Goal: Transaction & Acquisition: Obtain resource

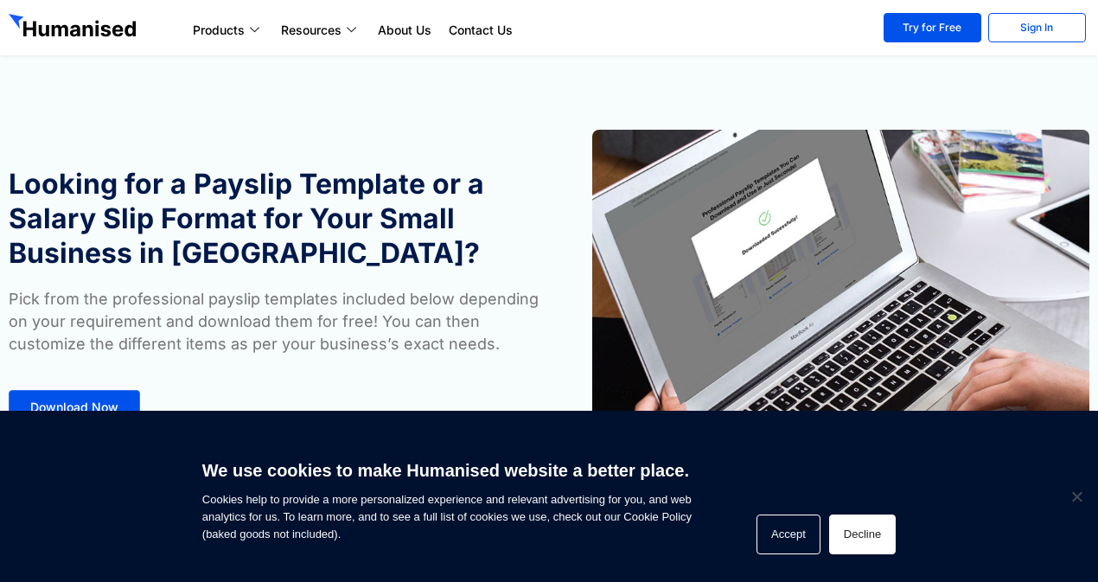
click at [855, 535] on button "Decline" at bounding box center [862, 534] width 67 height 40
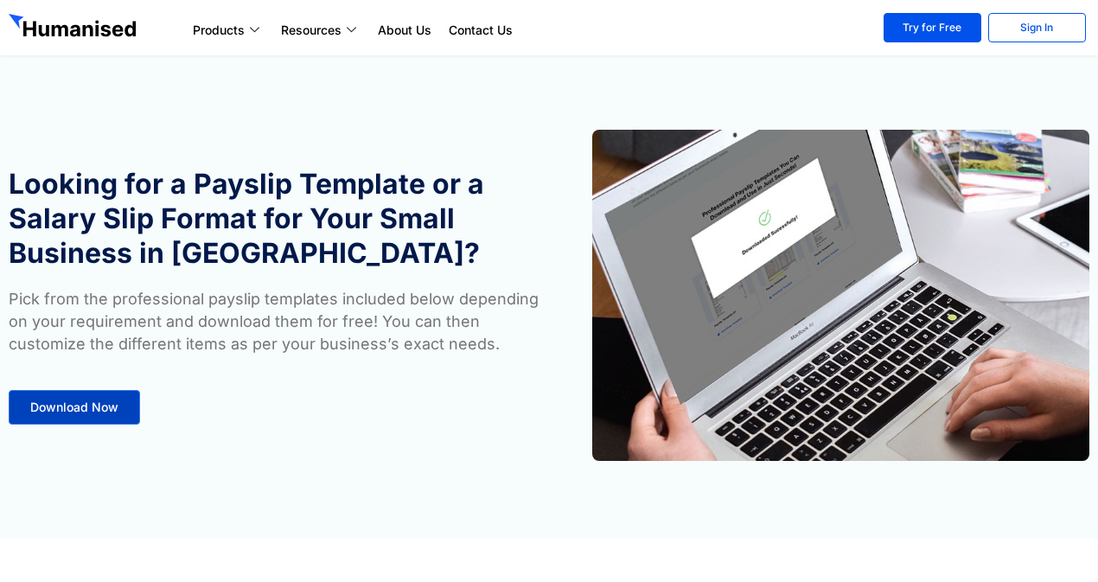
click at [105, 404] on span "Download Now" at bounding box center [74, 407] width 88 height 12
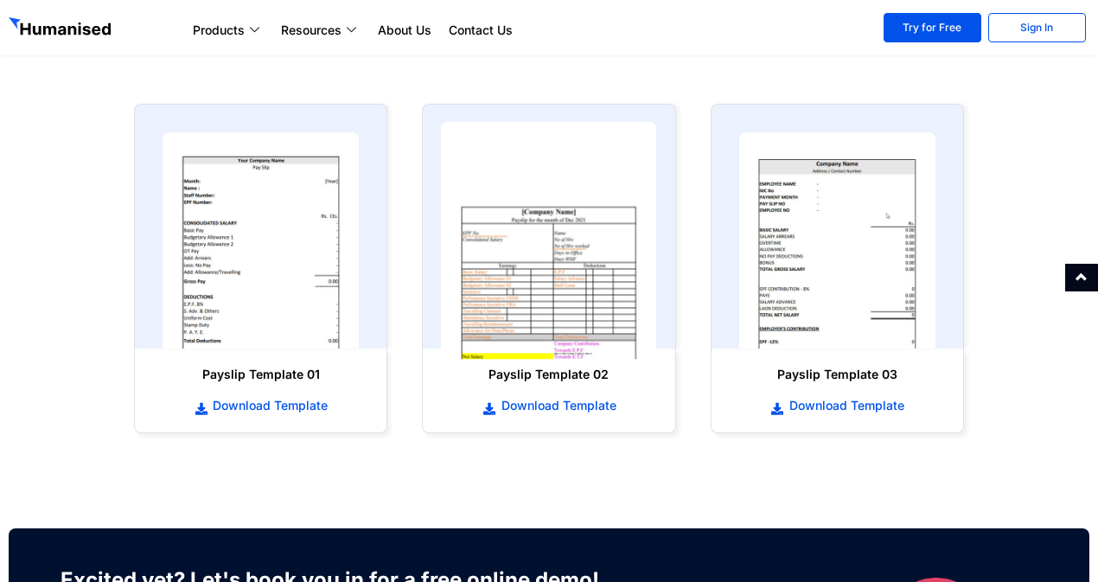
scroll to position [798, 0]
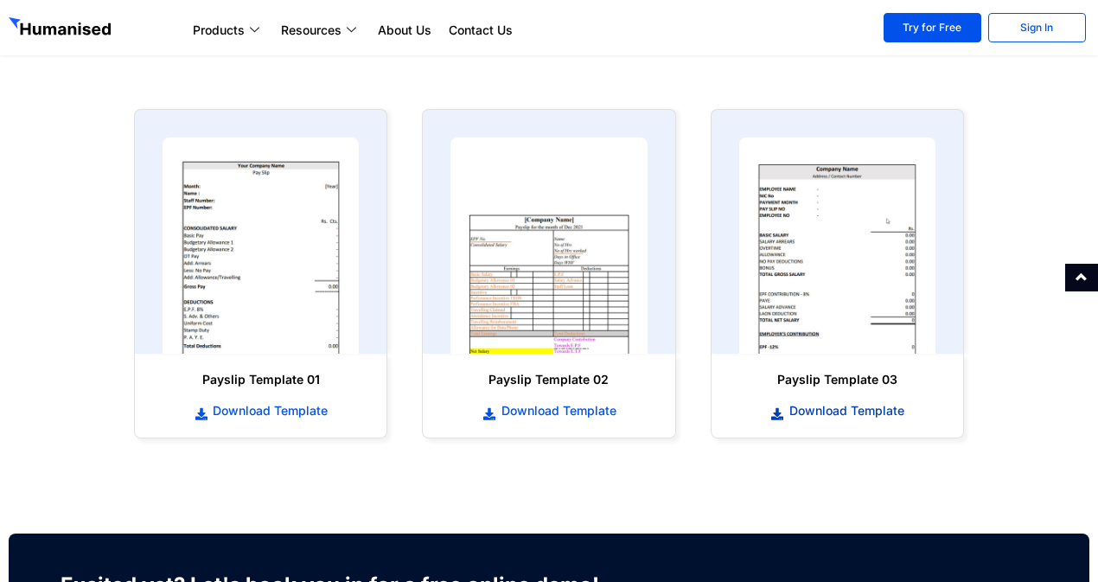
click at [815, 409] on span "Download Template" at bounding box center [844, 410] width 119 height 17
click at [1006, 203] on section "Payslip Template 01 Download Template Payslip Template 02 Download Template" at bounding box center [549, 274] width 1098 height 364
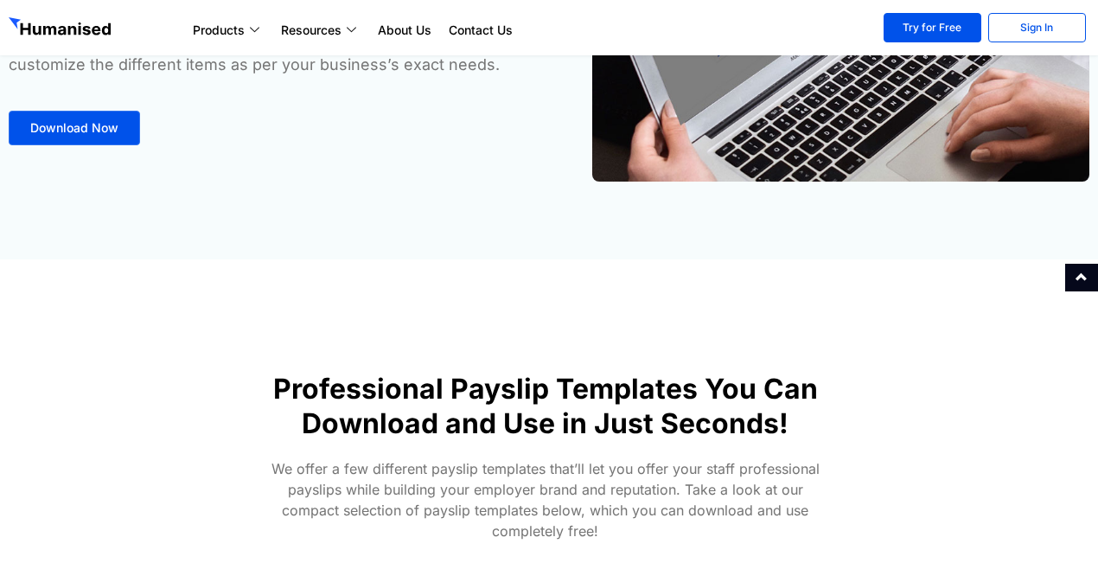
scroll to position [0, 0]
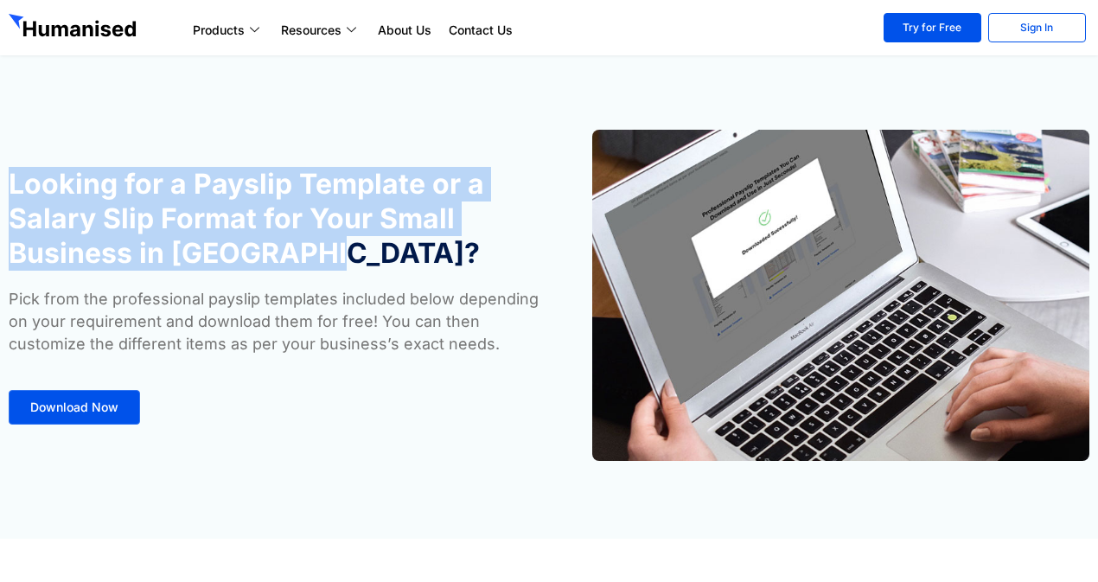
drag, startPoint x: 5, startPoint y: 178, endPoint x: 314, endPoint y: 257, distance: 318.4
click at [314, 257] on div "Looking for a Payslip Template or a Salary Slip Format for Your Small Business …" at bounding box center [274, 295] width 549 height 348
click at [314, 257] on h1 "Looking for a Payslip Template or a Salary Slip Format for Your Small Business …" at bounding box center [274, 219] width 531 height 104
drag, startPoint x: 290, startPoint y: 255, endPoint x: 0, endPoint y: 138, distance: 312.9
click at [0, 138] on div "Looking for a Payslip Template or a Salary Slip Format for Your Small Business …" at bounding box center [274, 295] width 549 height 348
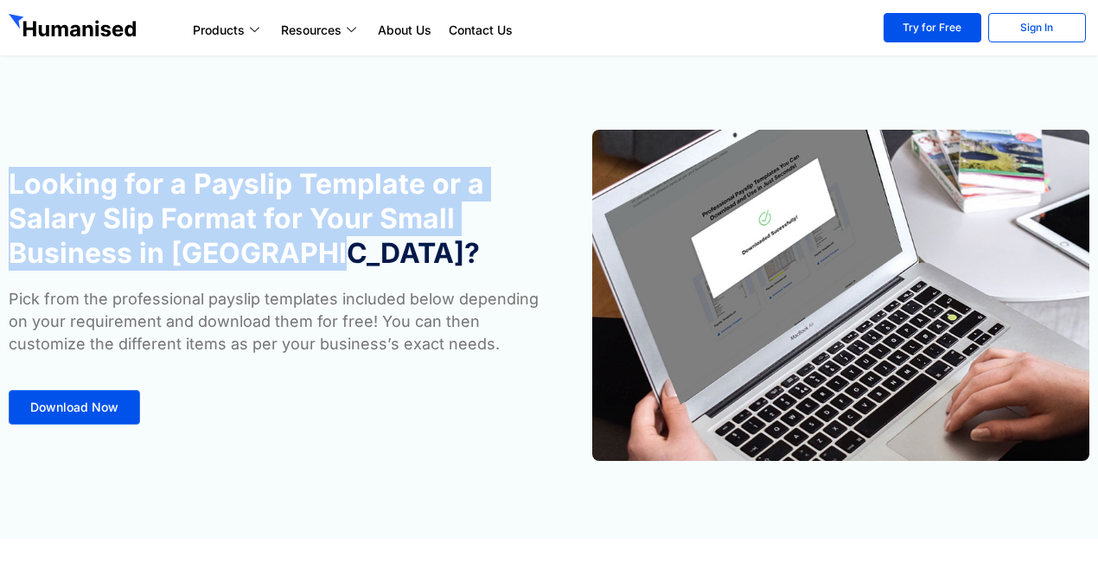
click at [12, 185] on h1 "Looking for a Payslip Template or a Salary Slip Format for Your Small Business …" at bounding box center [274, 219] width 531 height 104
